Goal: Find specific page/section: Find specific page/section

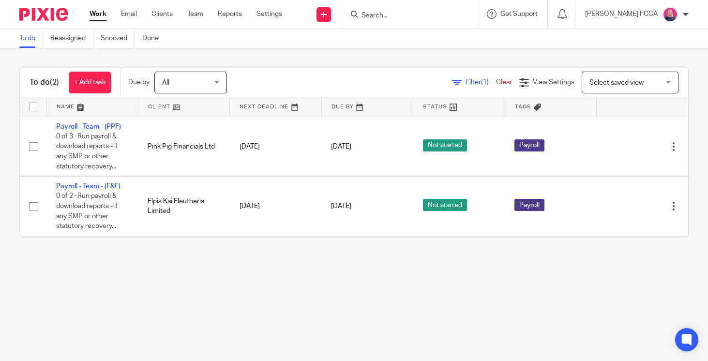
click at [404, 14] on input "Search" at bounding box center [404, 16] width 87 height 9
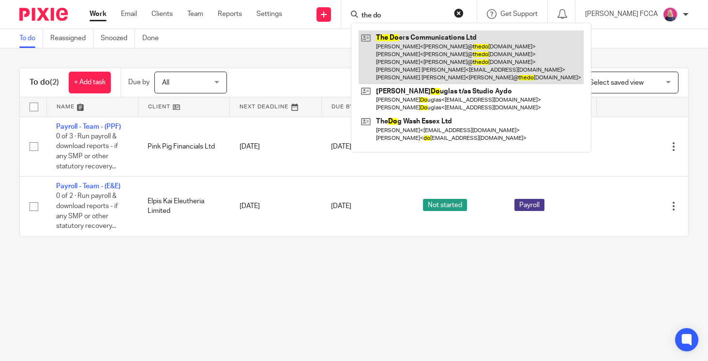
type input "the do"
click at [415, 50] on link at bounding box center [471, 58] width 225 height 54
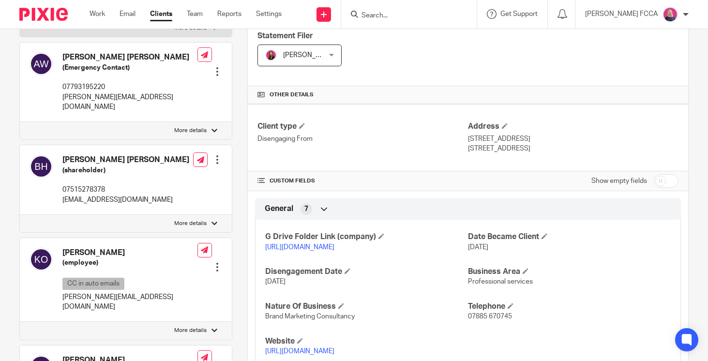
scroll to position [294, 0]
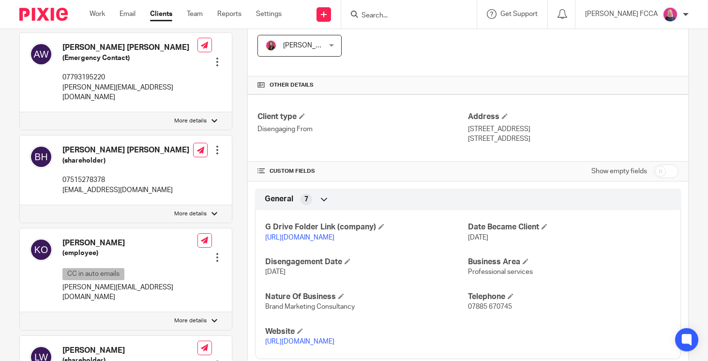
click at [306, 238] on link "[URL][DOMAIN_NAME]" at bounding box center [299, 237] width 69 height 7
